Goal: Transaction & Acquisition: Purchase product/service

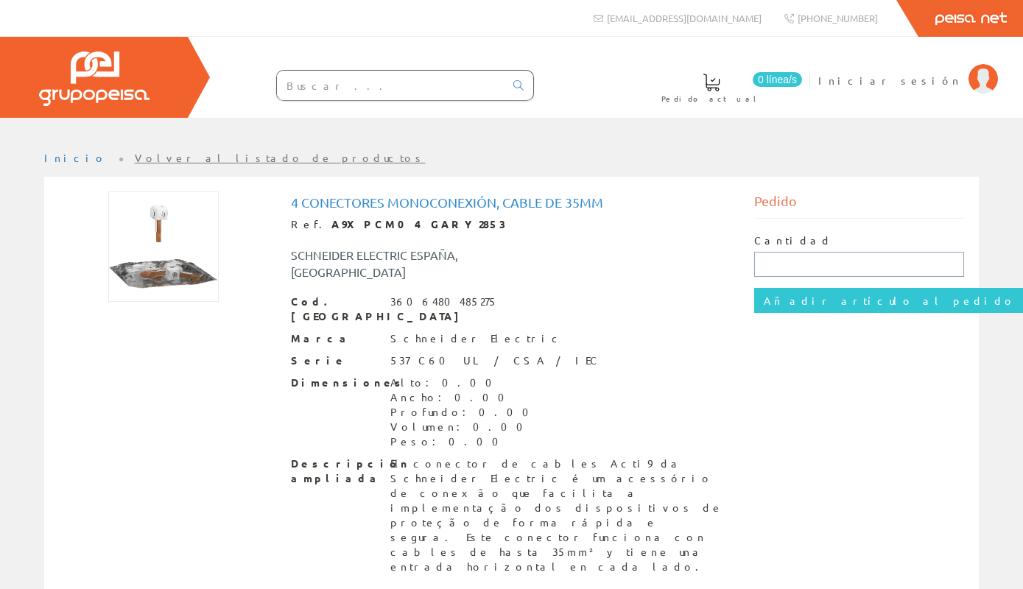
click at [786, 269] on input "text" at bounding box center [859, 264] width 210 height 25
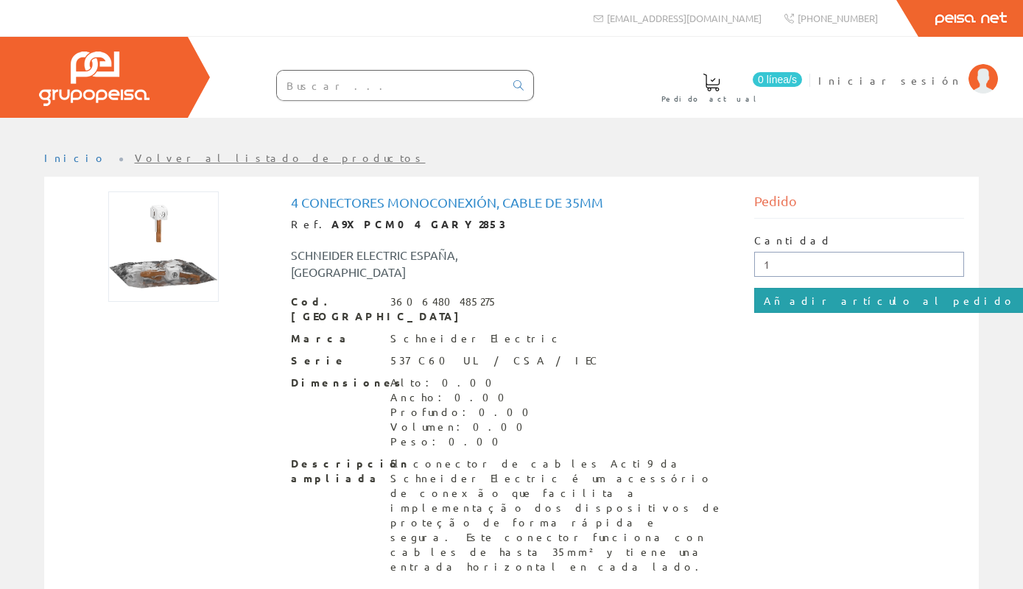
type input "1"
click at [792, 306] on input "Añadir artículo al pedido" at bounding box center [889, 300] width 271 height 25
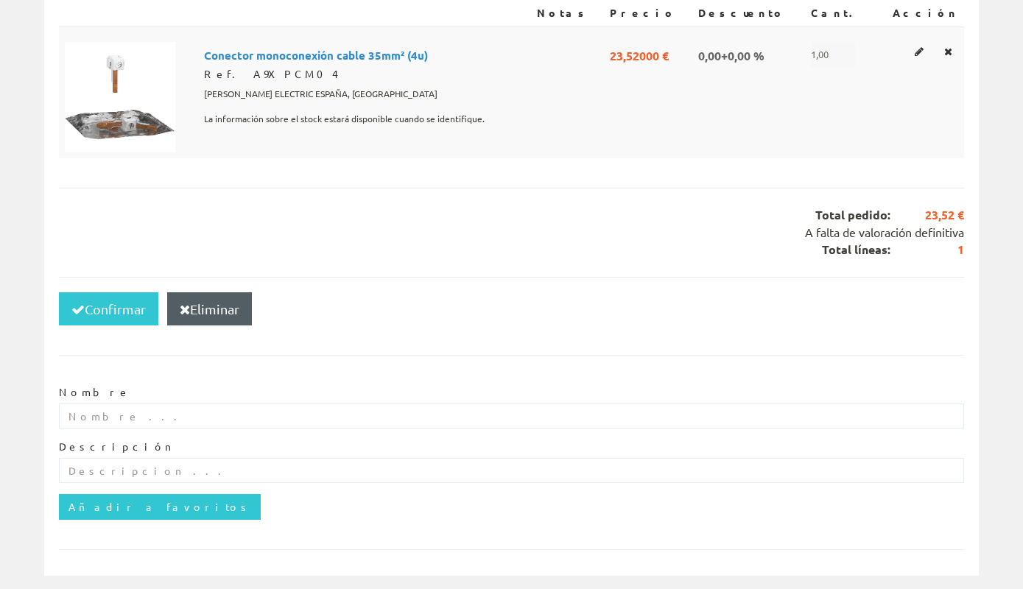
scroll to position [271, 0]
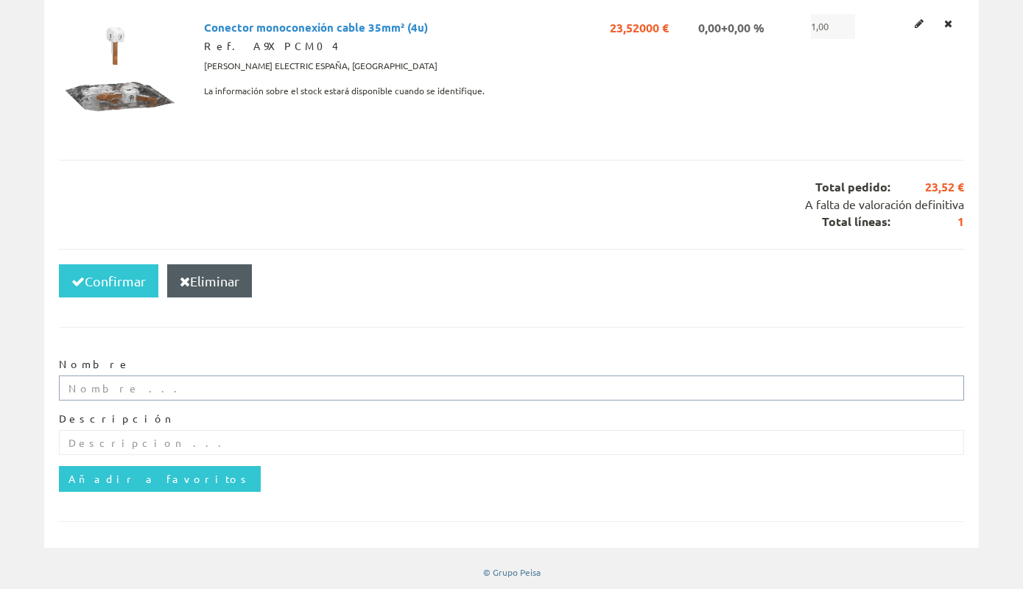
click at [444, 390] on input "text" at bounding box center [511, 388] width 905 height 25
click at [325, 443] on input "text" at bounding box center [511, 442] width 905 height 25
click at [446, 294] on div "Confirmar Eliminar" at bounding box center [511, 281] width 905 height 64
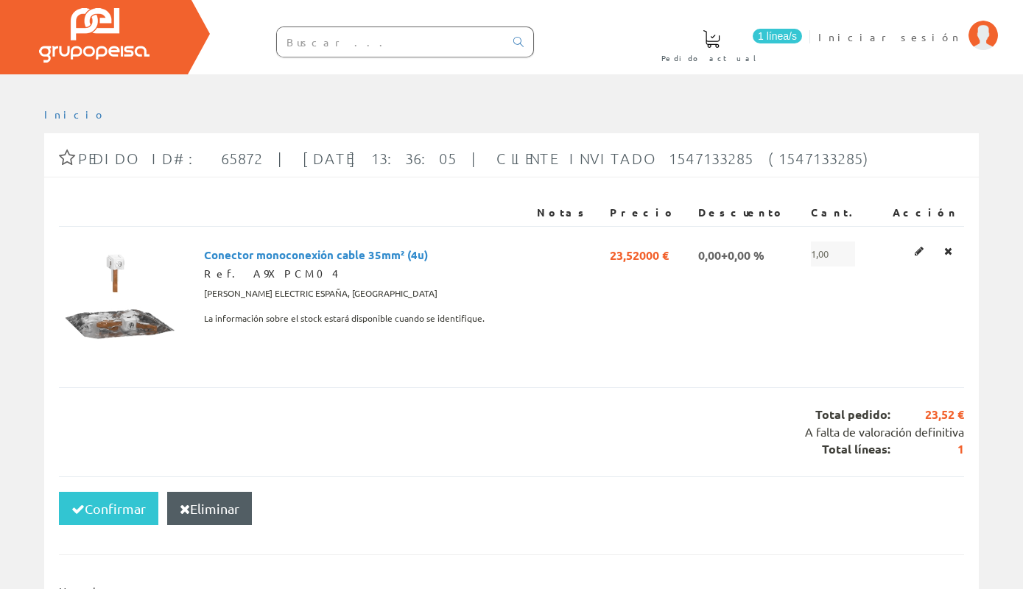
scroll to position [0, 0]
